Goal: Task Accomplishment & Management: Complete application form

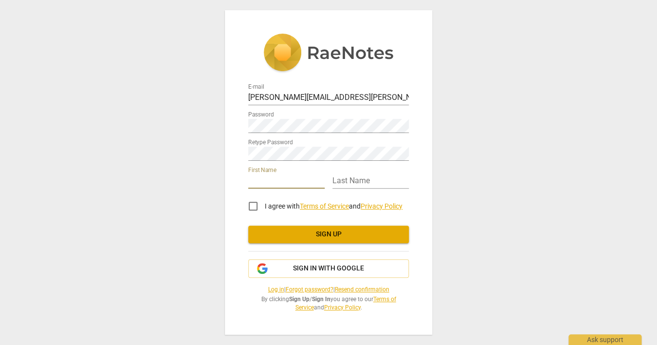
click at [267, 178] on input "text" at bounding box center [286, 181] width 76 height 14
click at [274, 185] on input "text" at bounding box center [286, 181] width 76 height 14
type input "[PERSON_NAME]"
click at [348, 181] on input "text" at bounding box center [371, 181] width 76 height 14
type input "[PERSON_NAME]"
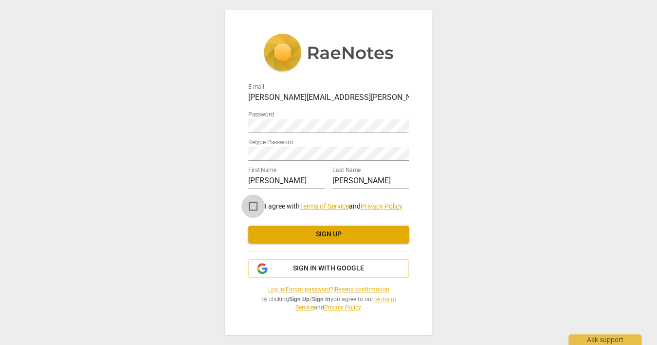
click at [255, 204] on input "I agree with Terms of Service and Privacy Policy" at bounding box center [253, 205] width 23 height 23
checkbox input "true"
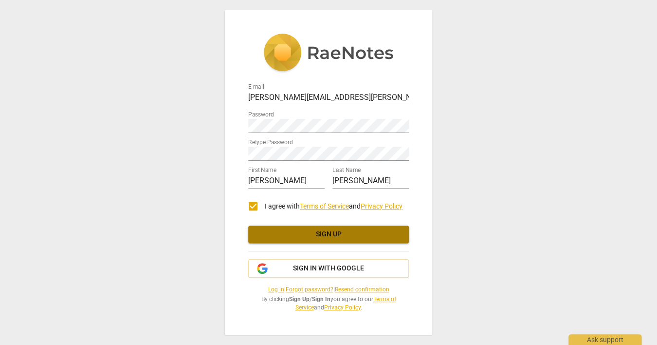
click at [328, 231] on span "Sign up" at bounding box center [328, 234] width 145 height 10
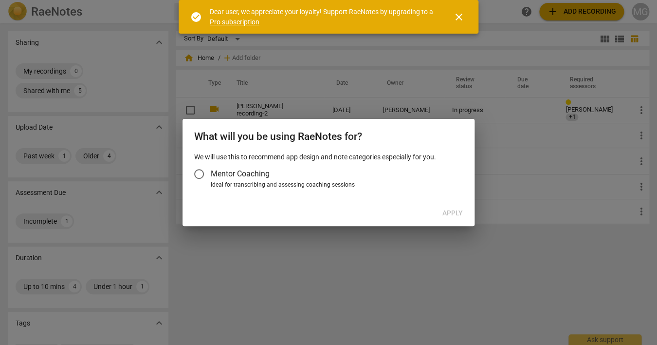
click at [201, 173] on input "Mentor Coaching" at bounding box center [198, 173] width 23 height 23
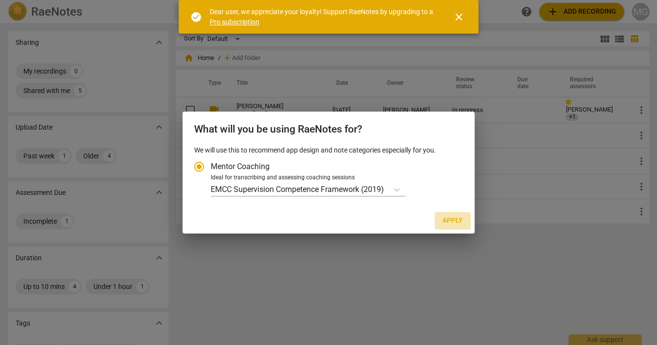
click at [453, 221] on span "Apply" at bounding box center [453, 221] width 20 height 10
radio input "false"
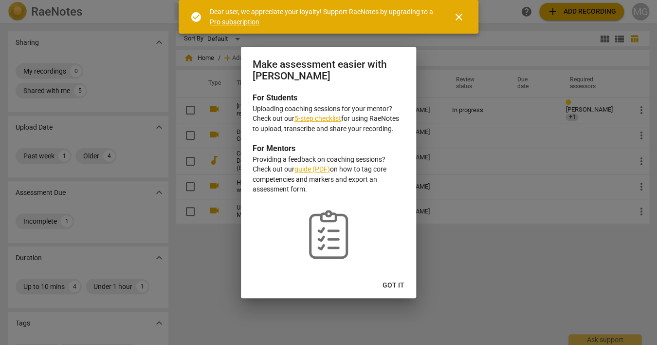
click at [327, 117] on link "5-step checklist" at bounding box center [318, 118] width 47 height 8
click at [316, 168] on link "guide (PDF)" at bounding box center [313, 169] width 36 height 8
click at [393, 283] on span "Got it" at bounding box center [394, 285] width 22 height 10
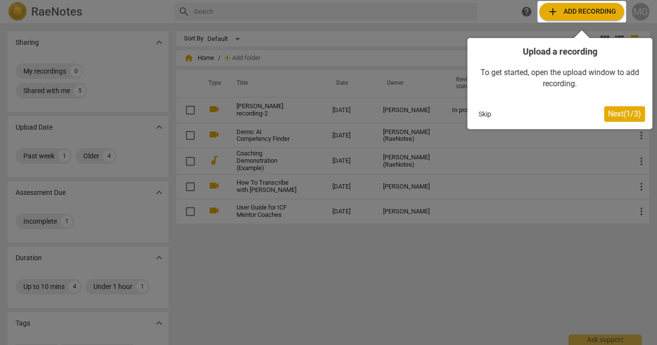
click at [486, 114] on button "Skip" at bounding box center [485, 114] width 20 height 15
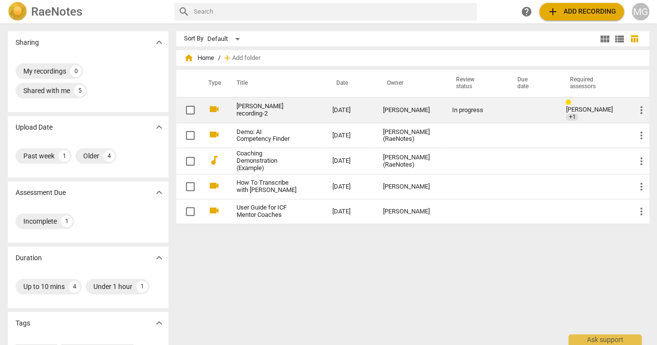
click at [250, 111] on link "[PERSON_NAME] recording-2" at bounding box center [267, 110] width 61 height 15
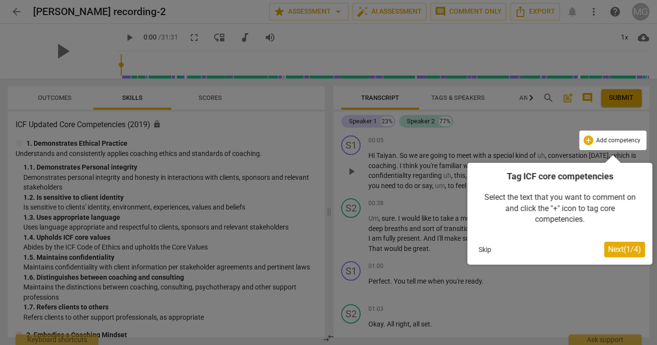
click at [482, 249] on button "Skip" at bounding box center [485, 249] width 20 height 15
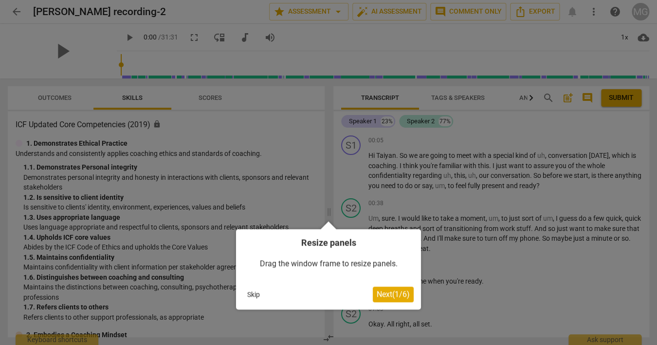
click at [252, 294] on button "Skip" at bounding box center [253, 294] width 20 height 15
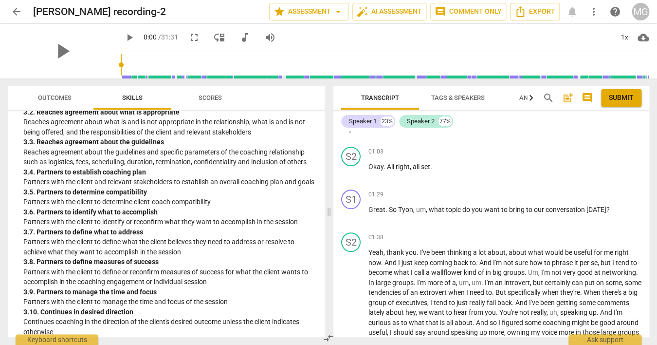
scroll to position [130, 0]
